Goal: Transaction & Acquisition: Purchase product/service

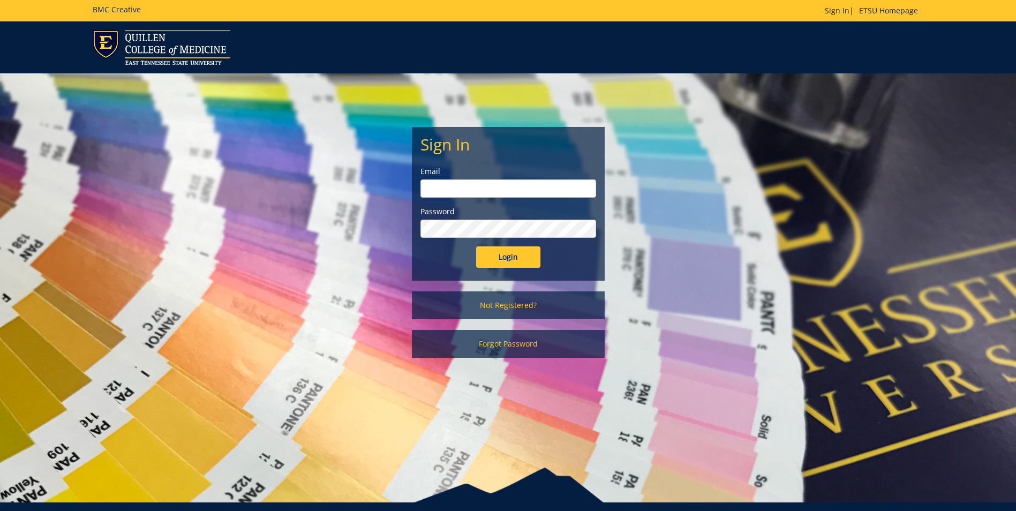
type input "morehouse@etsu.edu"
click at [508, 261] on input "Login" at bounding box center [508, 256] width 64 height 21
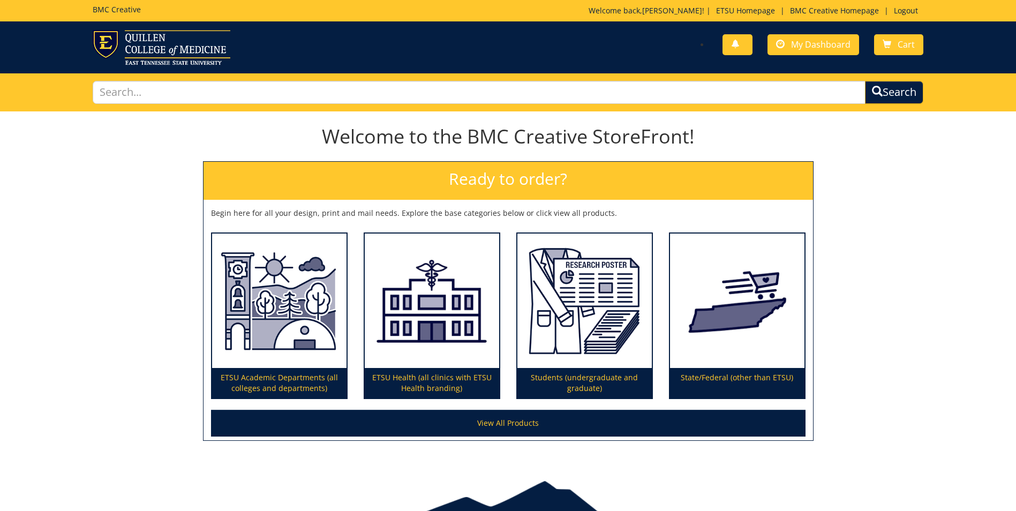
scroll to position [54, 0]
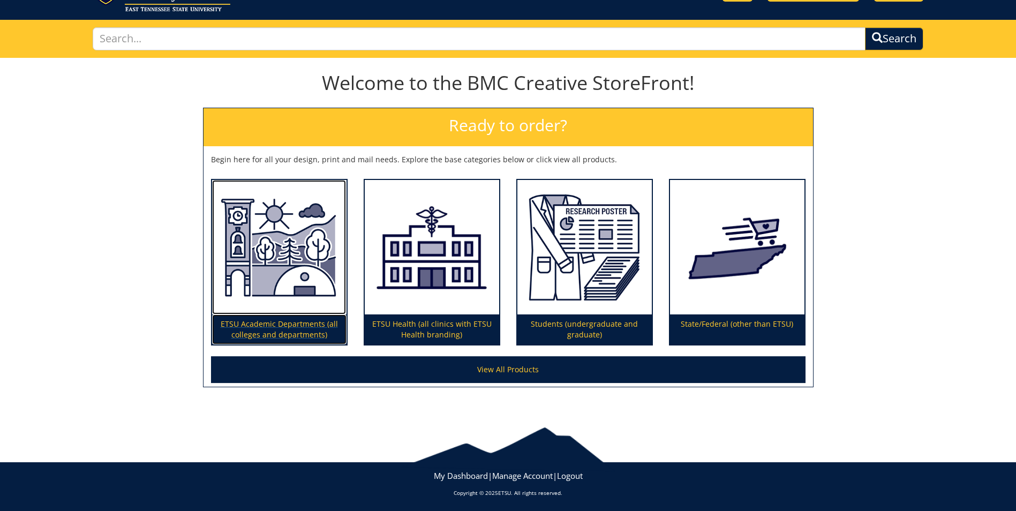
click at [291, 280] on img at bounding box center [279, 247] width 134 height 135
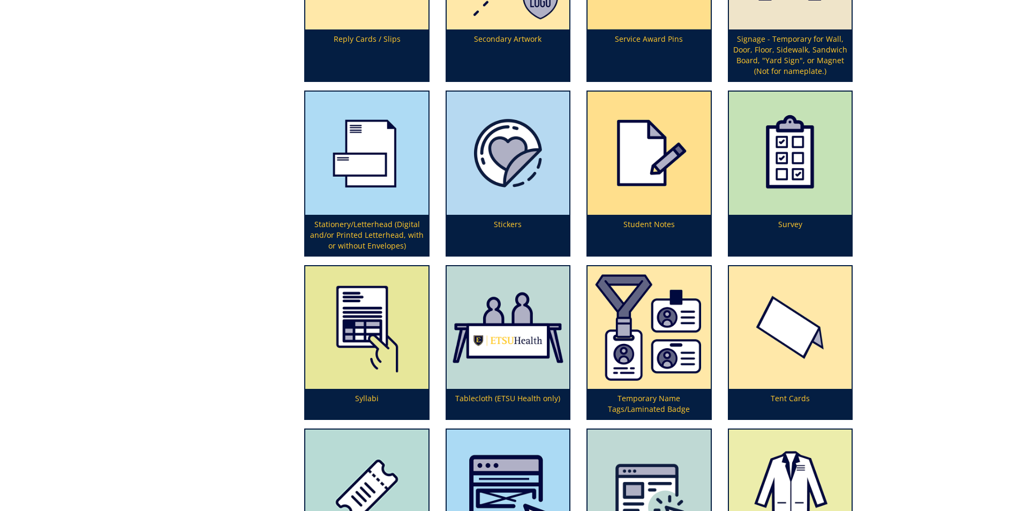
scroll to position [3482, 0]
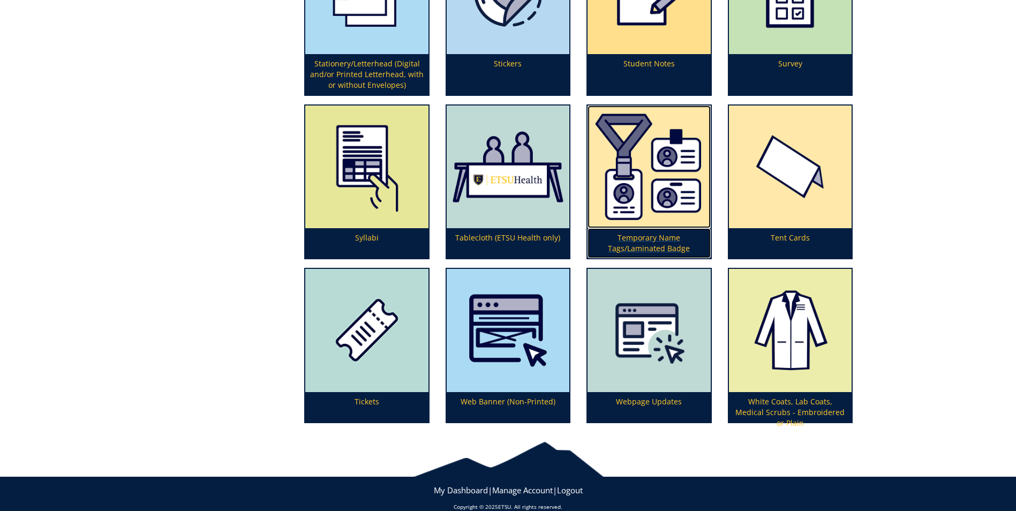
click at [669, 168] on img at bounding box center [649, 167] width 123 height 123
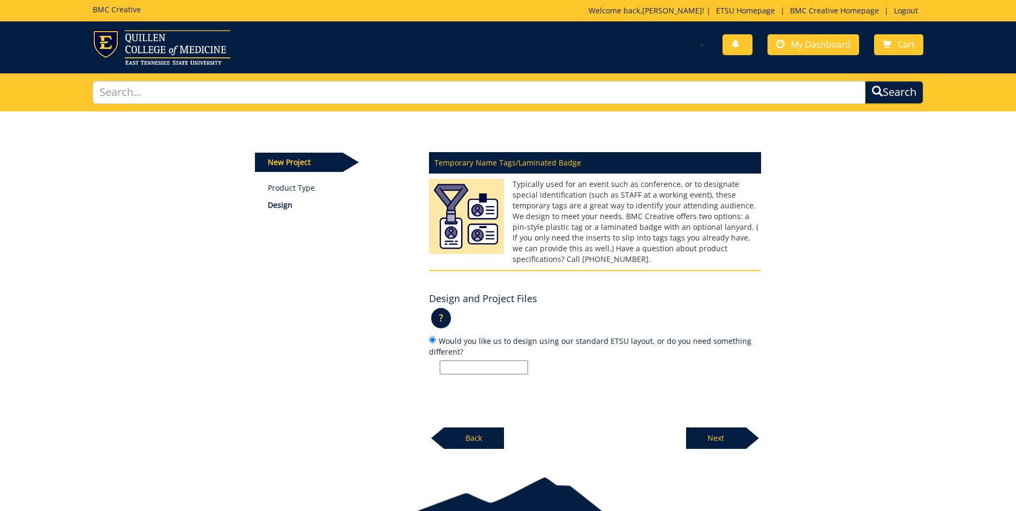
click at [505, 360] on input "Would you like us to design using our standard ETSU layout, or do you need some…" at bounding box center [484, 367] width 88 height 14
click at [540, 309] on div "? × What are design services? : If you would like to discuss ideas with a desig…" at bounding box center [595, 322] width 332 height 26
click at [704, 427] on p "Next" at bounding box center [716, 437] width 60 height 21
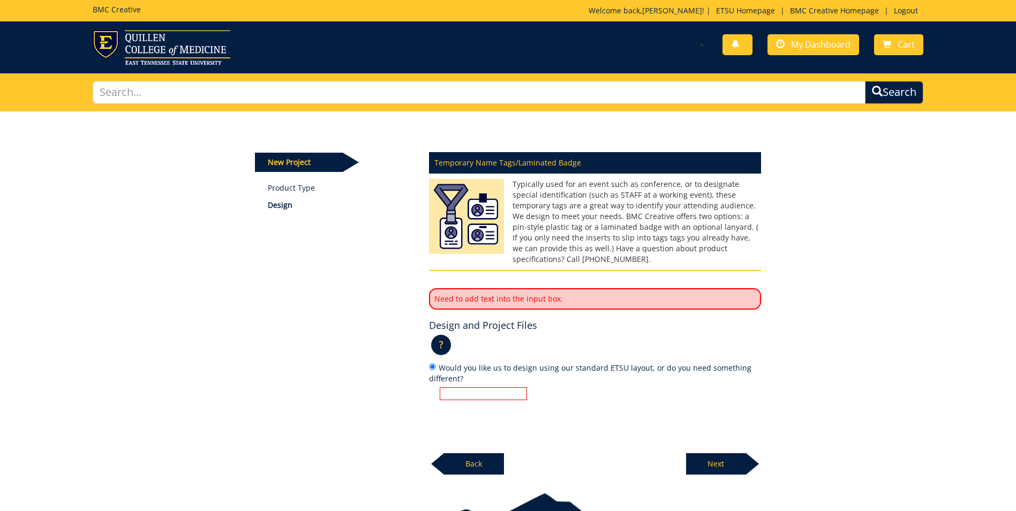
click at [446, 387] on input "Would you like us to design using our standard ETSU layout, or do you need some…" at bounding box center [483, 393] width 87 height 13
type input "standard ETSU layout"
click at [728, 453] on p "Next" at bounding box center [716, 463] width 60 height 21
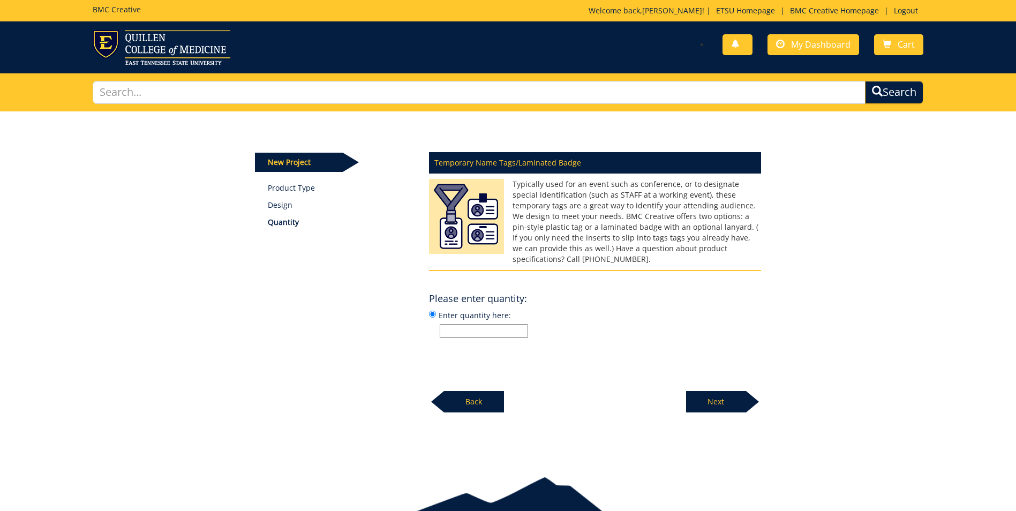
click at [499, 324] on input "Enter quantity here:" at bounding box center [484, 331] width 88 height 14
type input "27"
click at [624, 261] on div "Temporary Name Tags/Laminated Badge Typically used for an event such as confere…" at bounding box center [595, 279] width 348 height 267
click at [694, 394] on p "Next" at bounding box center [716, 401] width 60 height 21
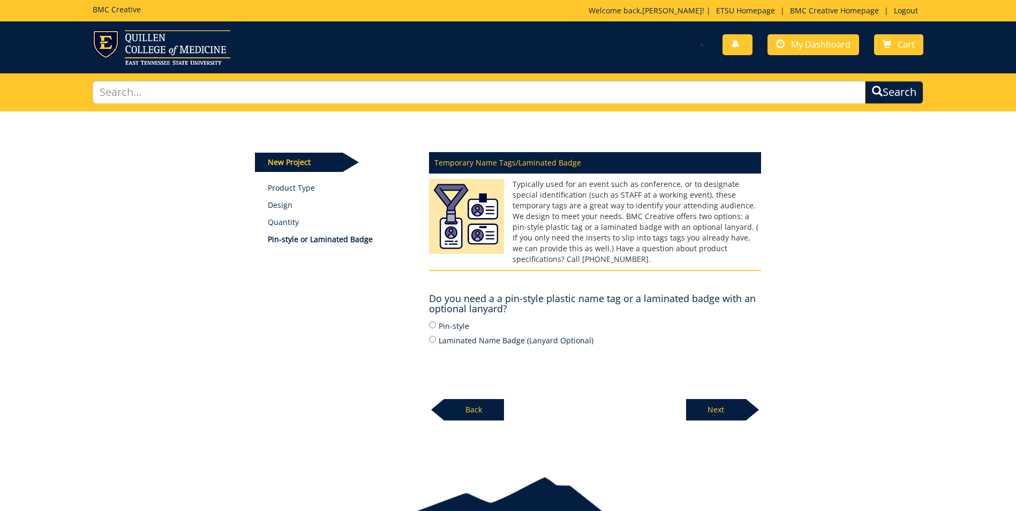
click at [438, 320] on label "Pin-style" at bounding box center [595, 326] width 332 height 12
click at [436, 321] on input "Pin-style" at bounding box center [432, 324] width 7 height 7
radio input "true"
click at [708, 399] on p "Next" at bounding box center [716, 409] width 60 height 21
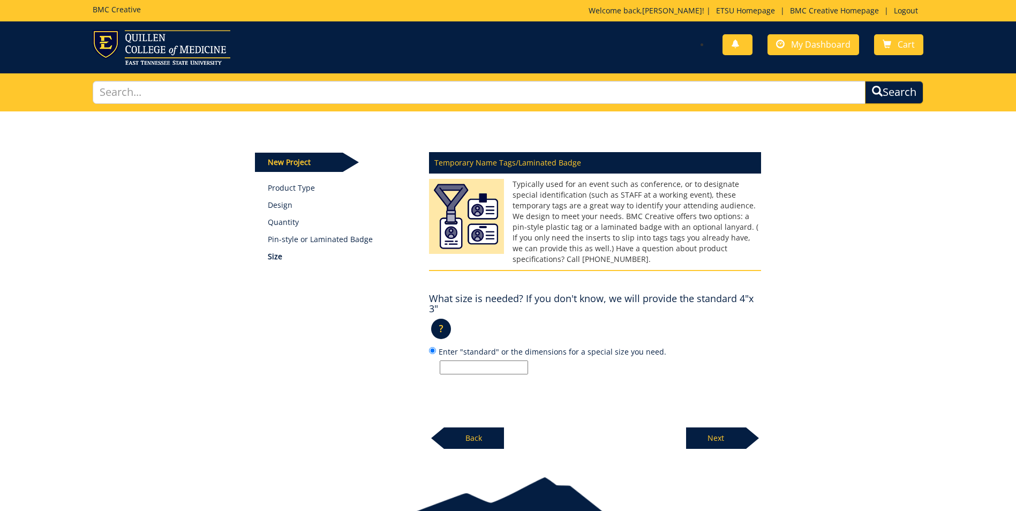
click at [499, 360] on input "Enter "standard" or the dimensions for a special size you need." at bounding box center [484, 367] width 88 height 14
type input "standard"
click at [762, 249] on div "Temporary Name Tags/Laminated Badge Typically used for an event such as confere…" at bounding box center [595, 298] width 348 height 304
click at [712, 427] on p "Next" at bounding box center [716, 437] width 60 height 21
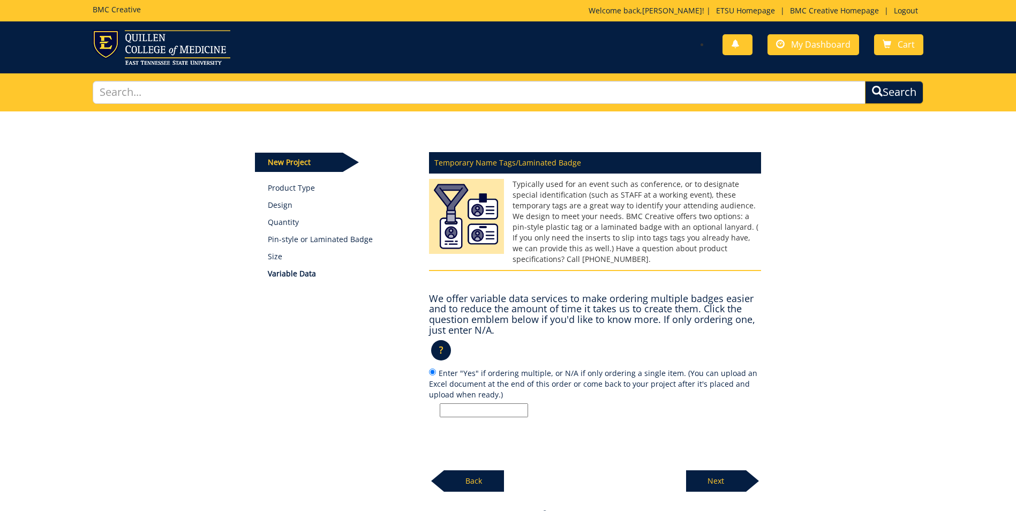
click at [441, 341] on p "?" at bounding box center [441, 350] width 20 height 20
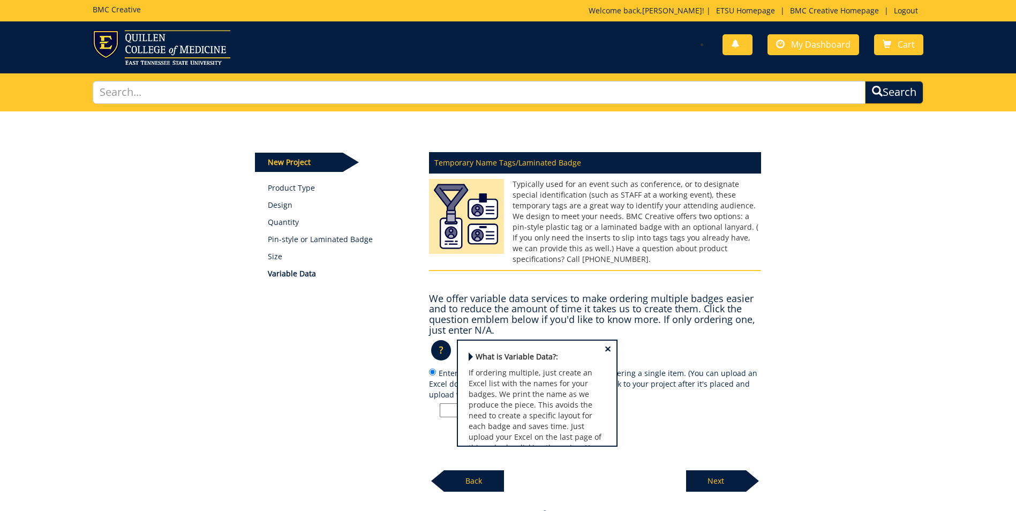
scroll to position [54, 0]
click at [591, 457] on div "Temporary Name Tags/Laminated Badge Typically used for an event such as confere…" at bounding box center [595, 319] width 348 height 346
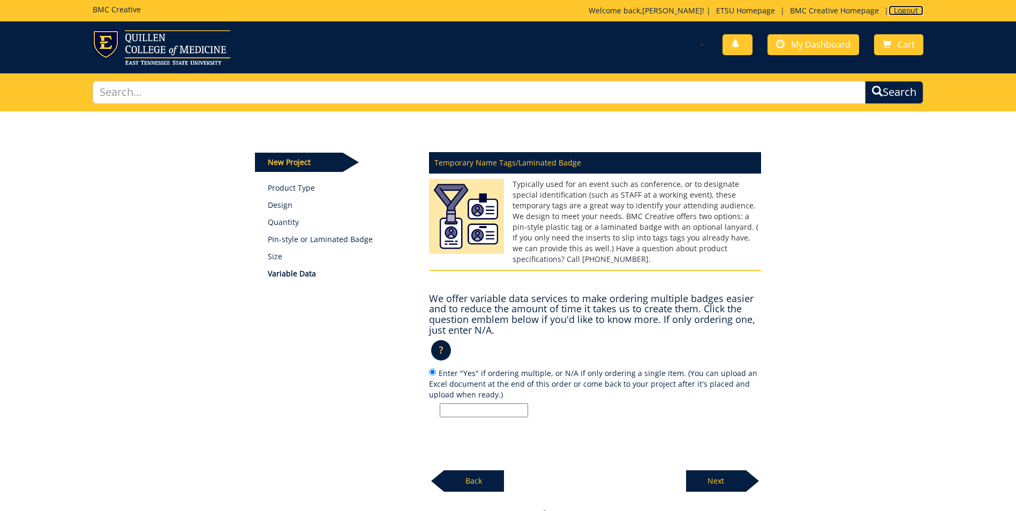
click at [908, 9] on link "Logout" at bounding box center [906, 10] width 35 height 10
